Goal: Information Seeking & Learning: Learn about a topic

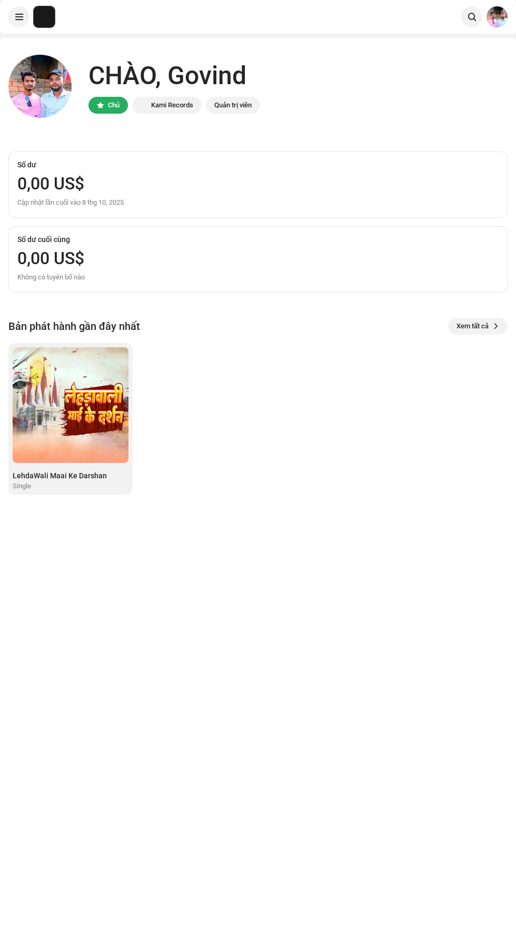
click at [83, 511] on div "CHÀO, Govind Chủ Kami Records Quản trị viên Số dư 0,00 US$ Cập nhật lần cuối và…" at bounding box center [257, 275] width 499 height 474
click at [90, 410] on img at bounding box center [71, 405] width 116 height 116
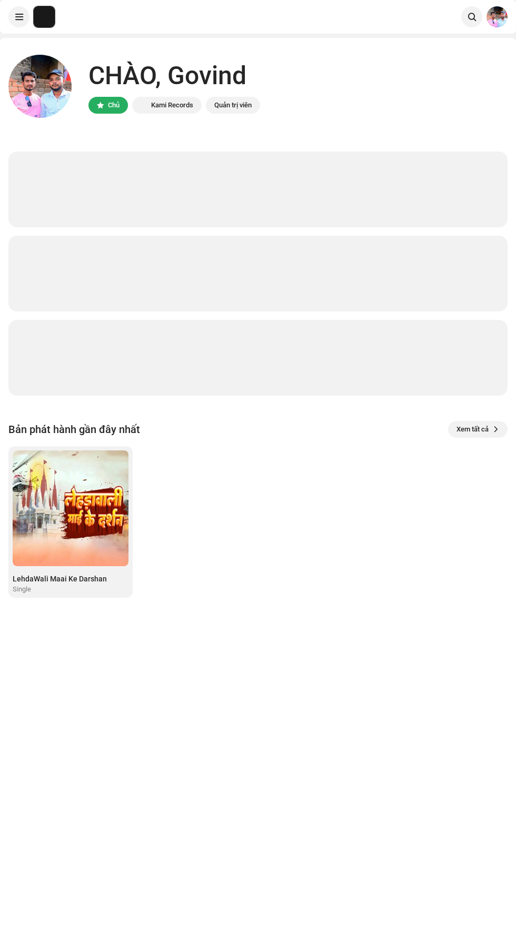
click at [52, 523] on img at bounding box center [71, 508] width 116 height 116
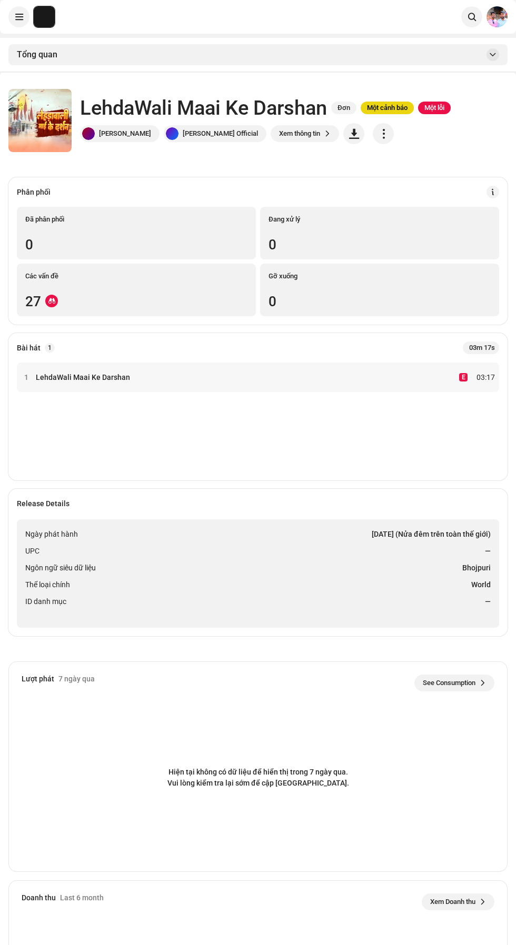
click at [378, 134] on span "button" at bounding box center [383, 133] width 10 height 8
click at [375, 446] on div "1 LehdaWali Maai Ke Darshan E 03:17" at bounding box center [258, 417] width 482 height 109
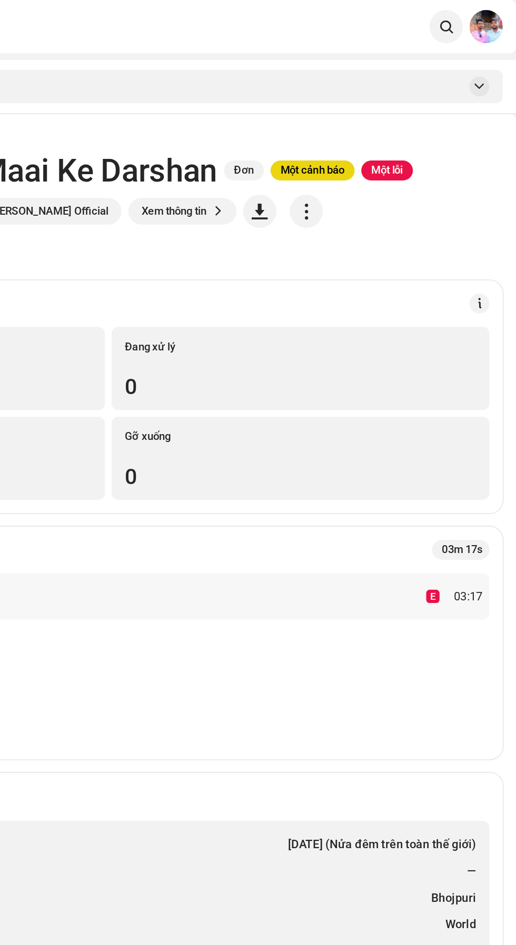
click at [493, 55] on span at bounding box center [492, 55] width 6 height 8
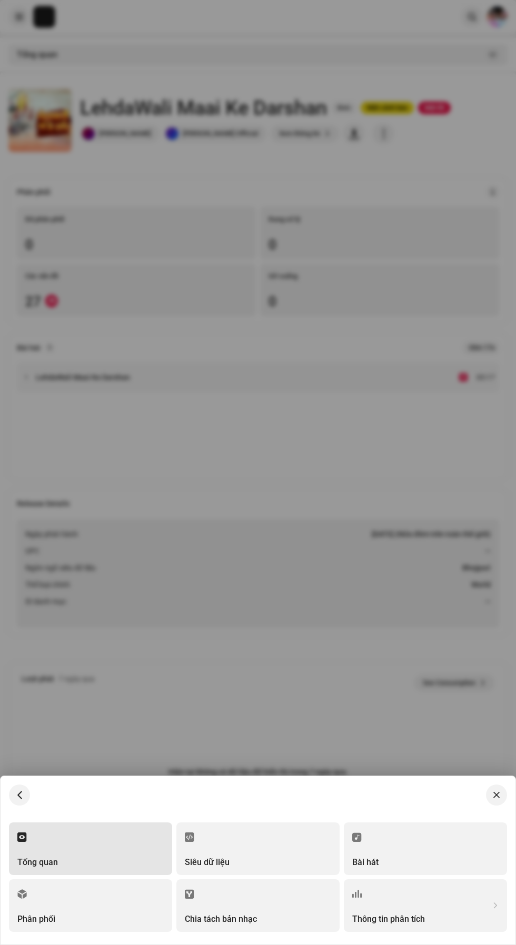
click at [312, 656] on div at bounding box center [258, 472] width 516 height 945
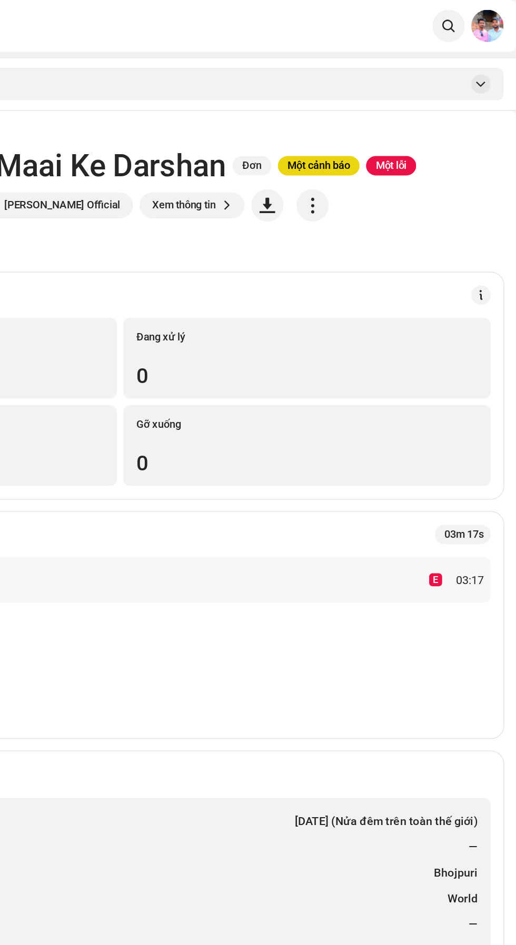
click at [493, 192] on span at bounding box center [492, 192] width 7 height 8
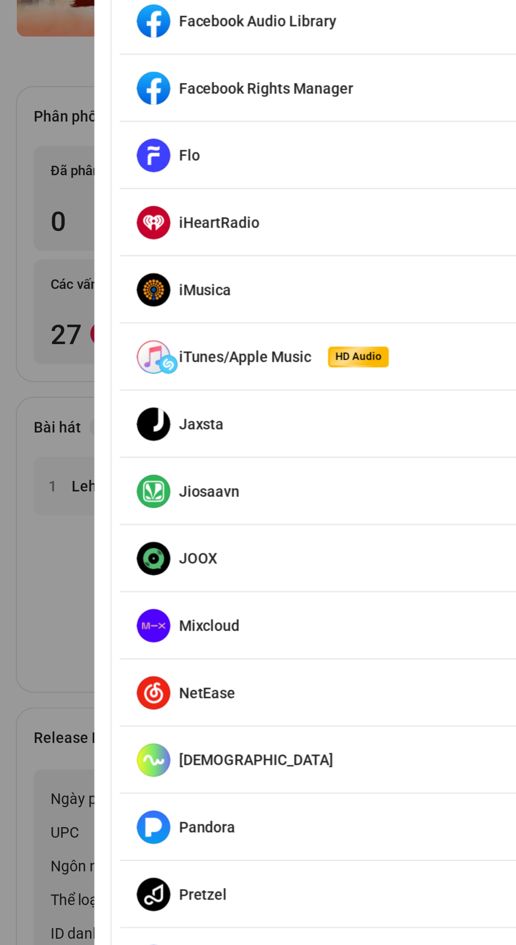
scroll to position [361, 0]
